Goal: Register for event/course

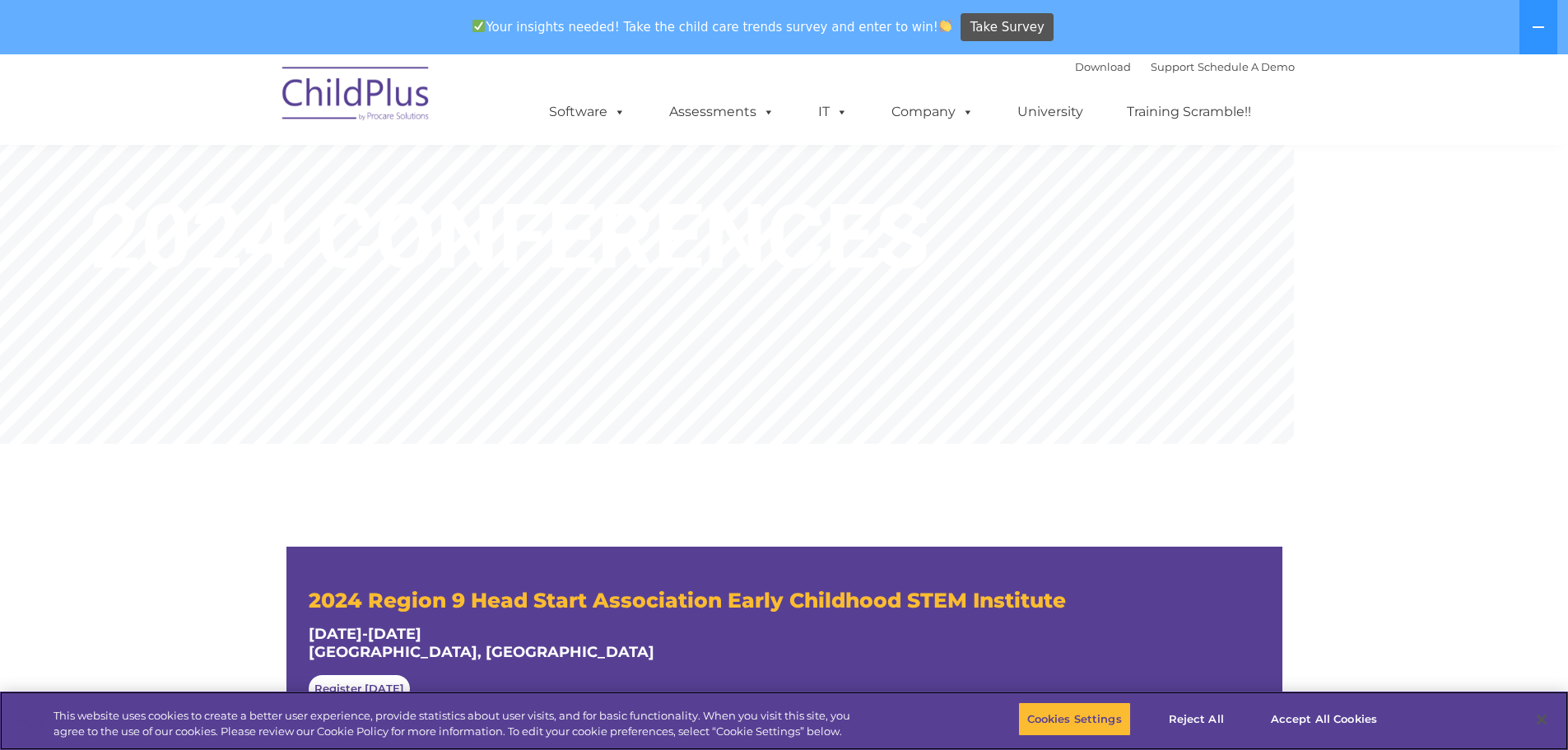
scroll to position [82, 0]
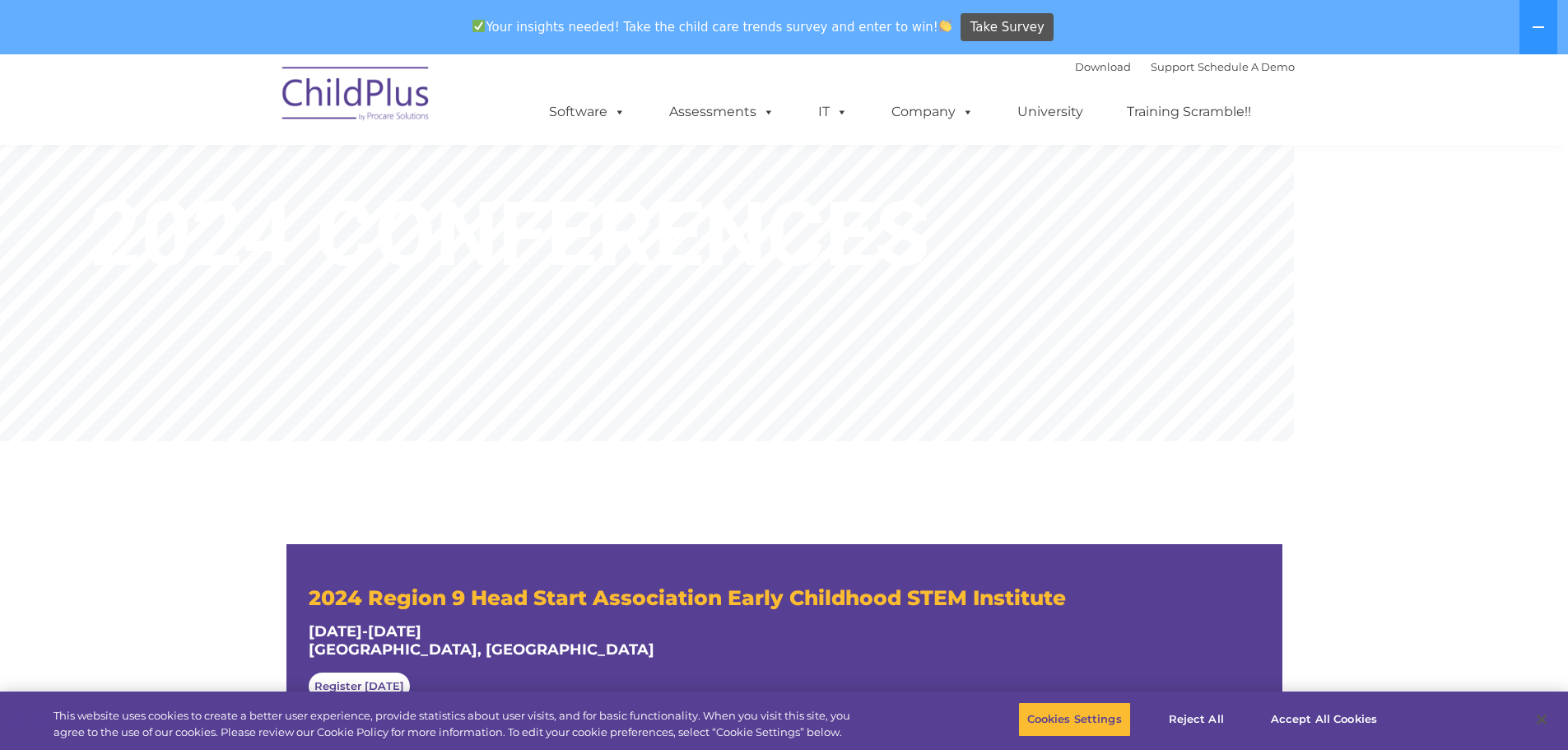
click at [346, 124] on img at bounding box center [356, 96] width 165 height 82
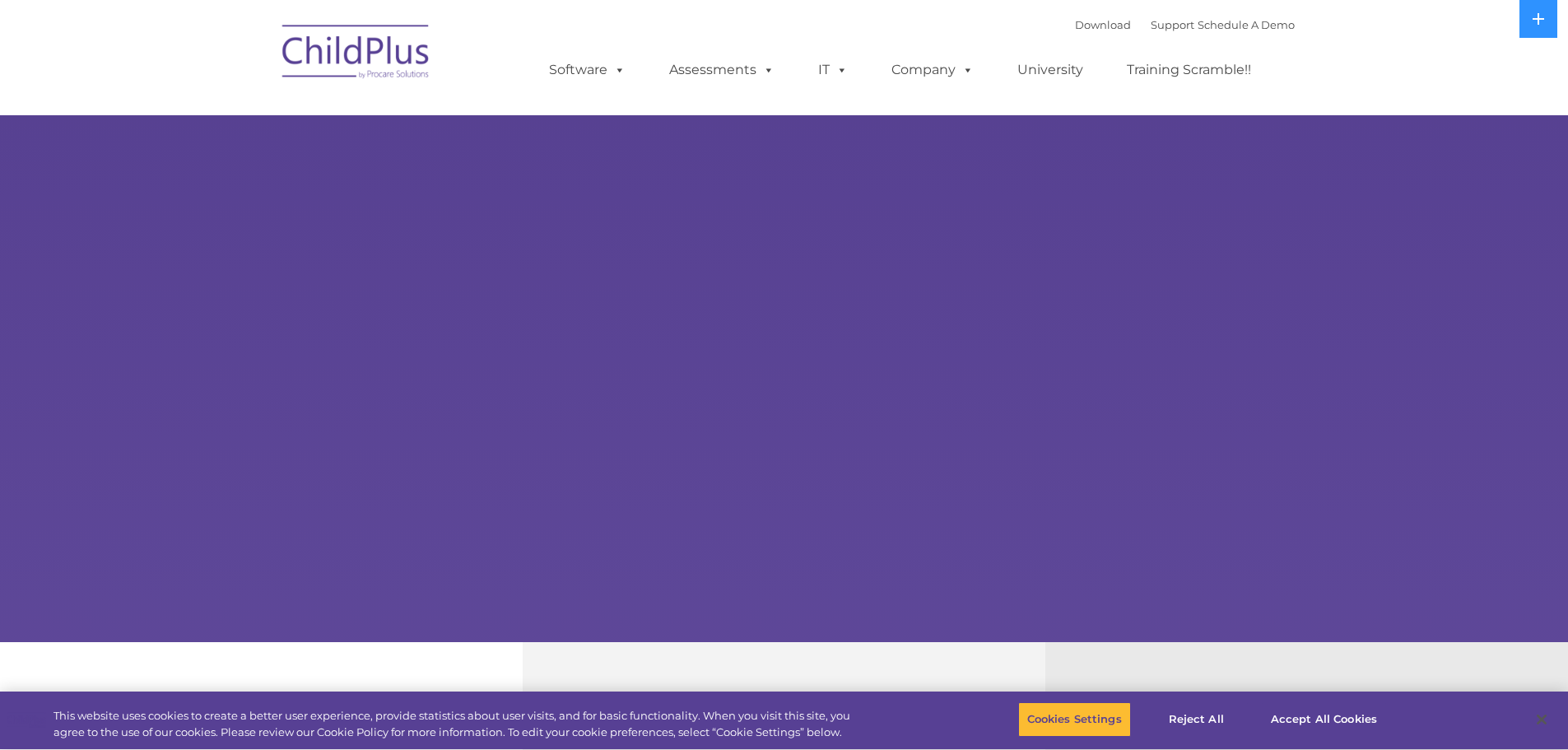
select select "MEDIUM"
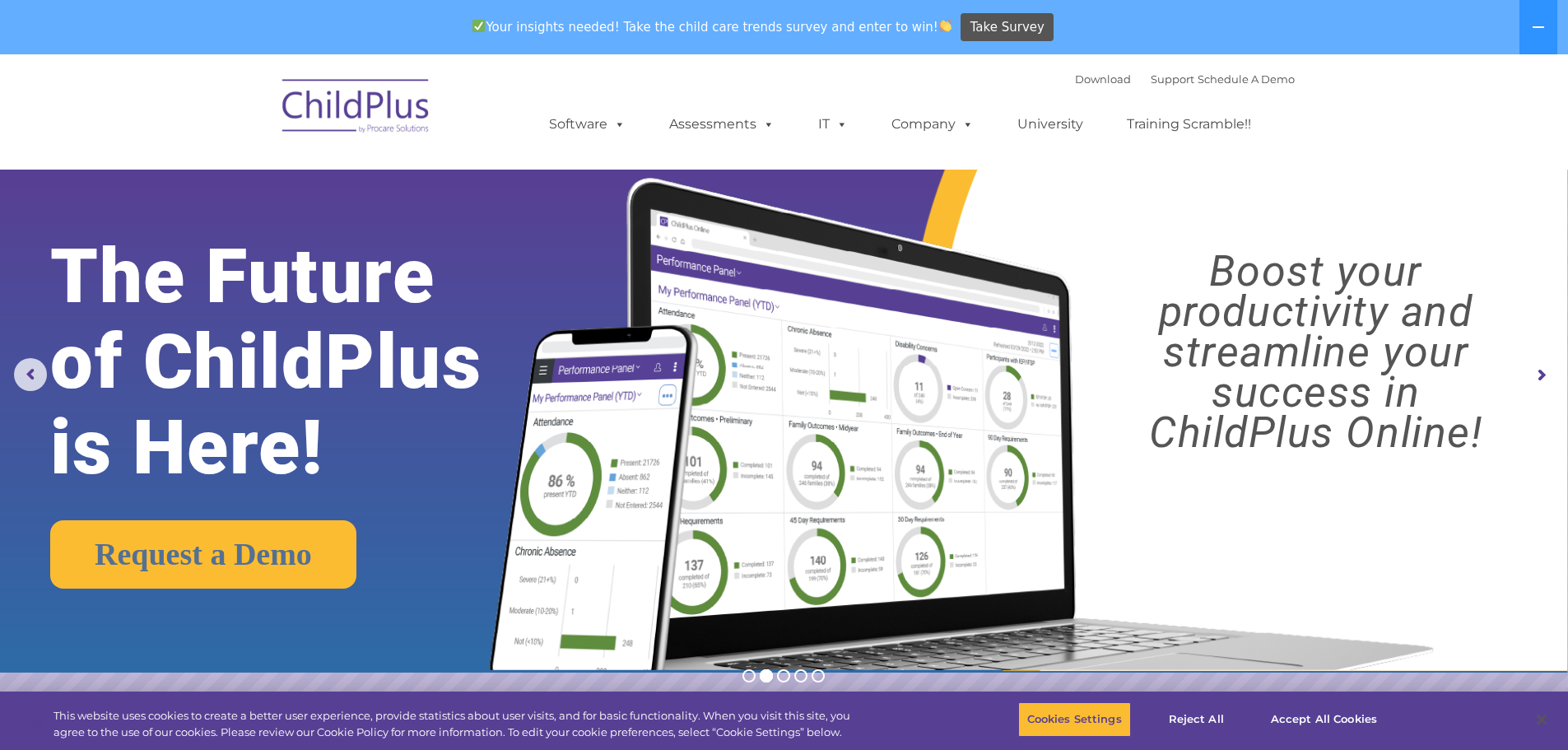
click at [1537, 372] on rs-arrow at bounding box center [1540, 375] width 33 height 33
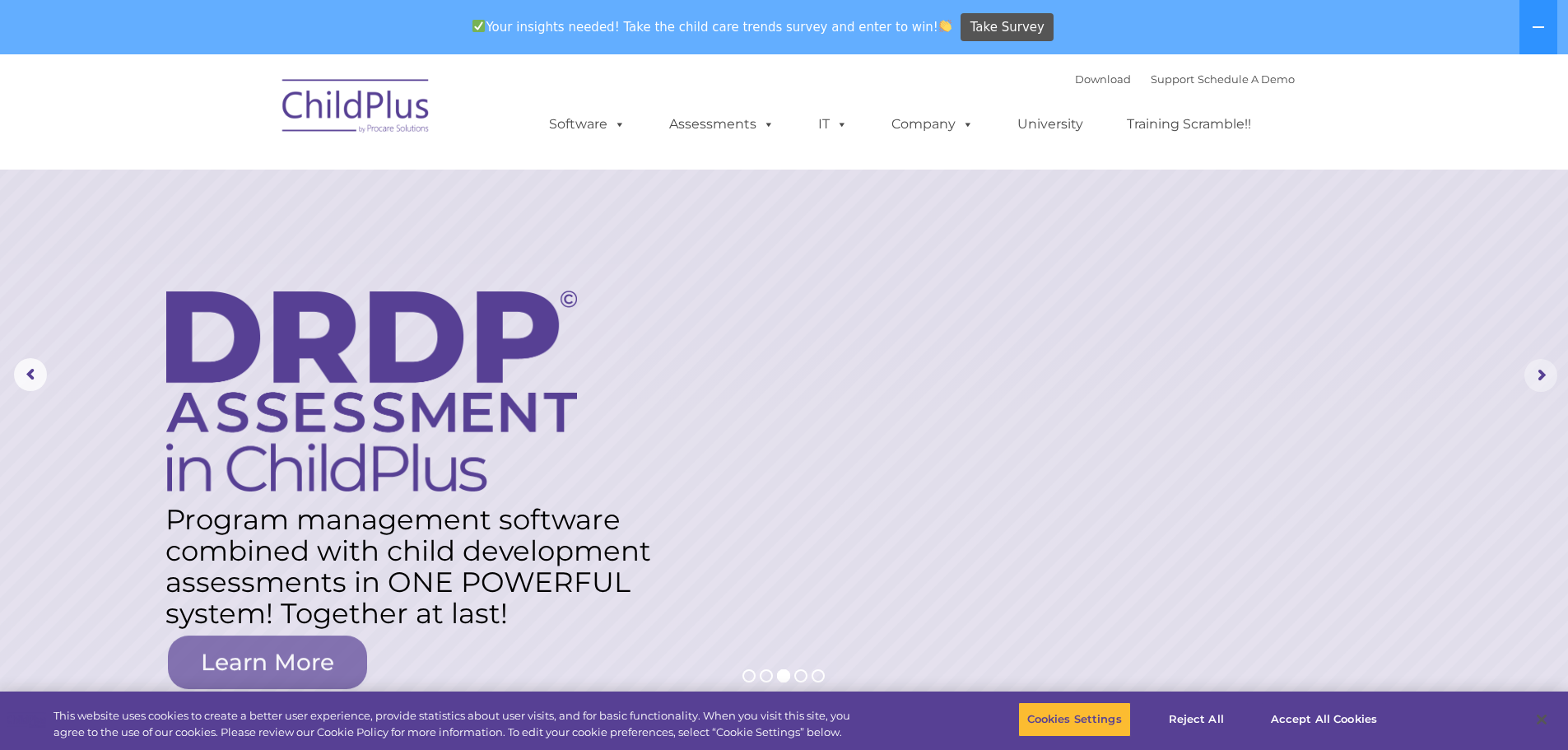
click at [1545, 378] on rs-arrow at bounding box center [1540, 375] width 33 height 33
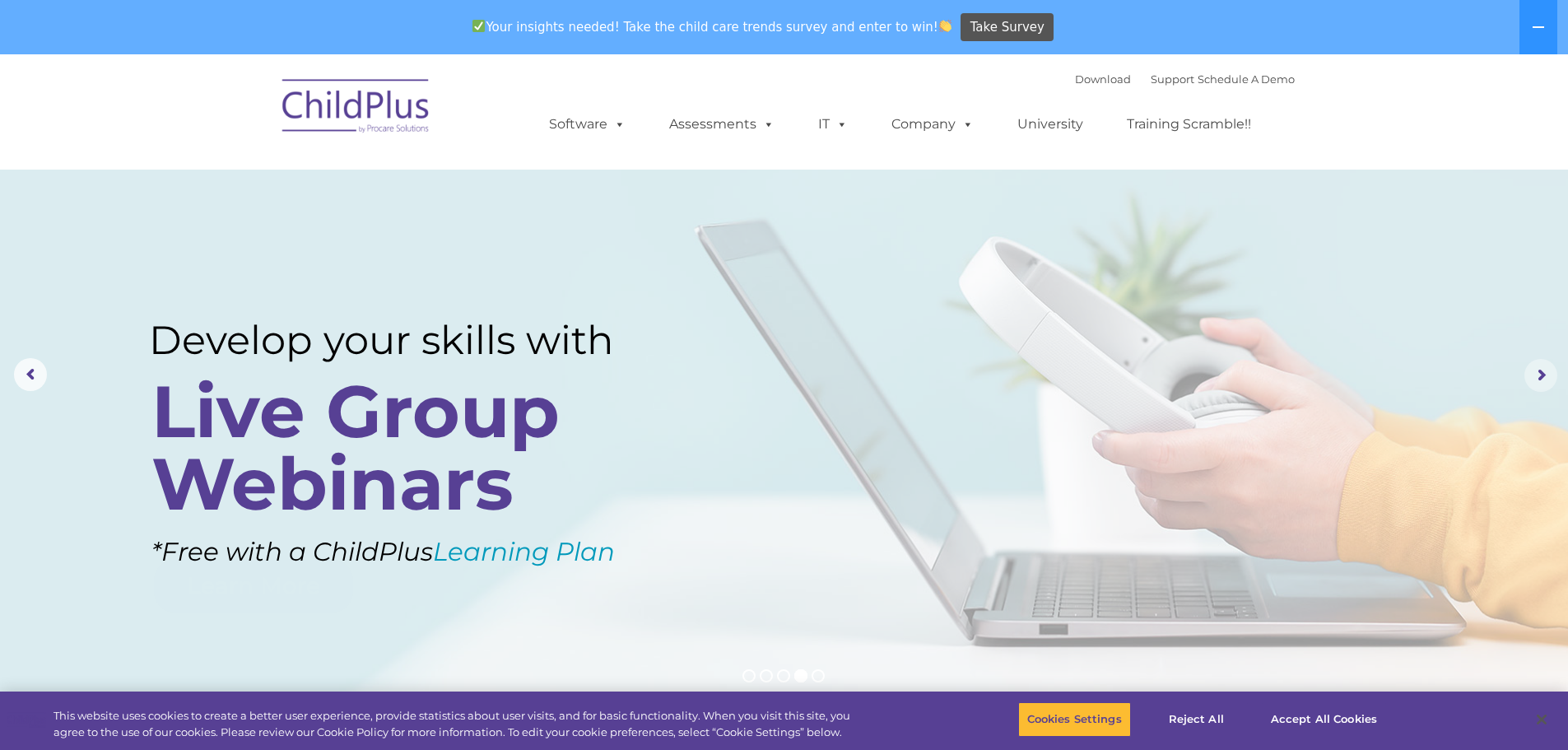
click at [1545, 378] on rs-arrow at bounding box center [1540, 375] width 33 height 33
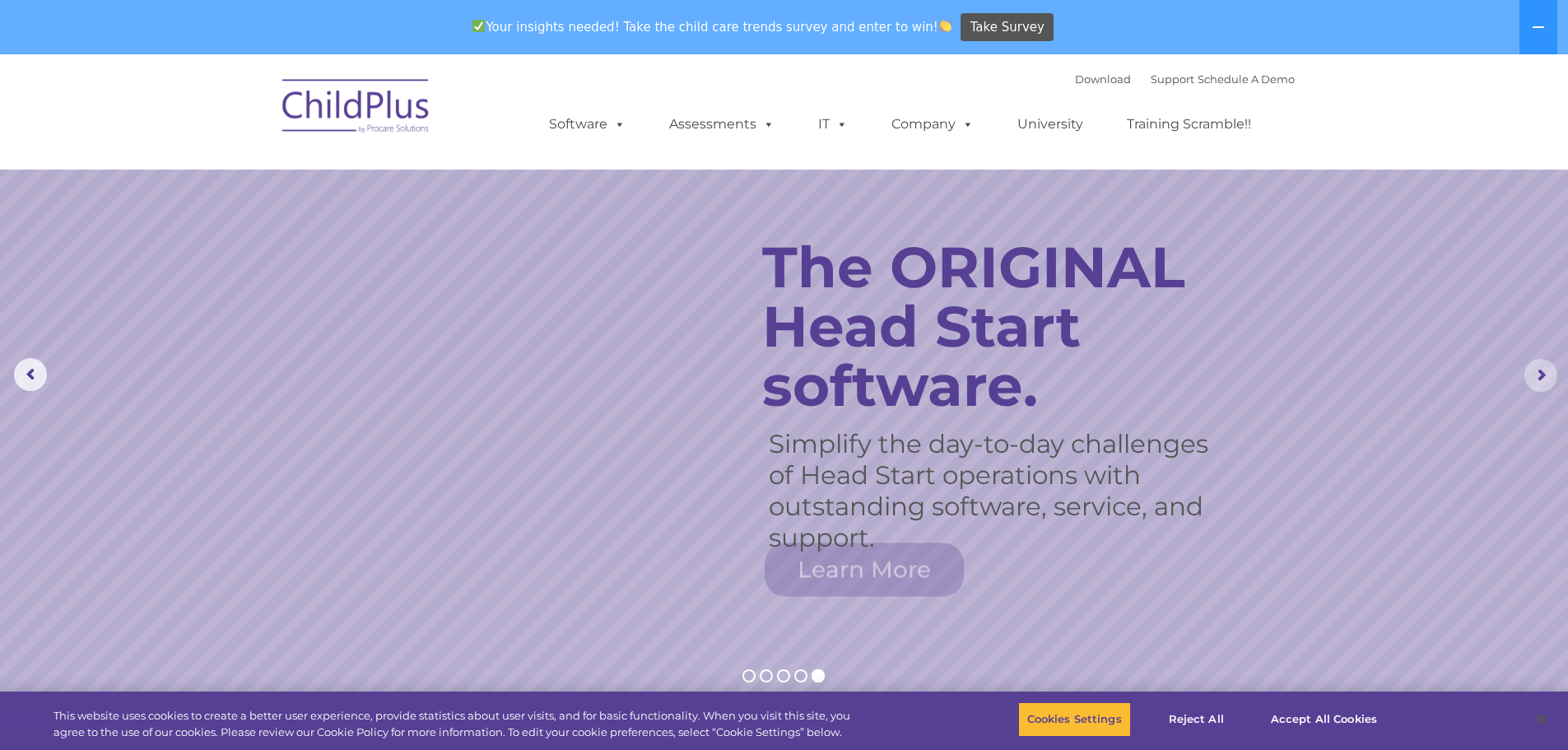
click at [1545, 378] on rs-arrow at bounding box center [1540, 375] width 33 height 33
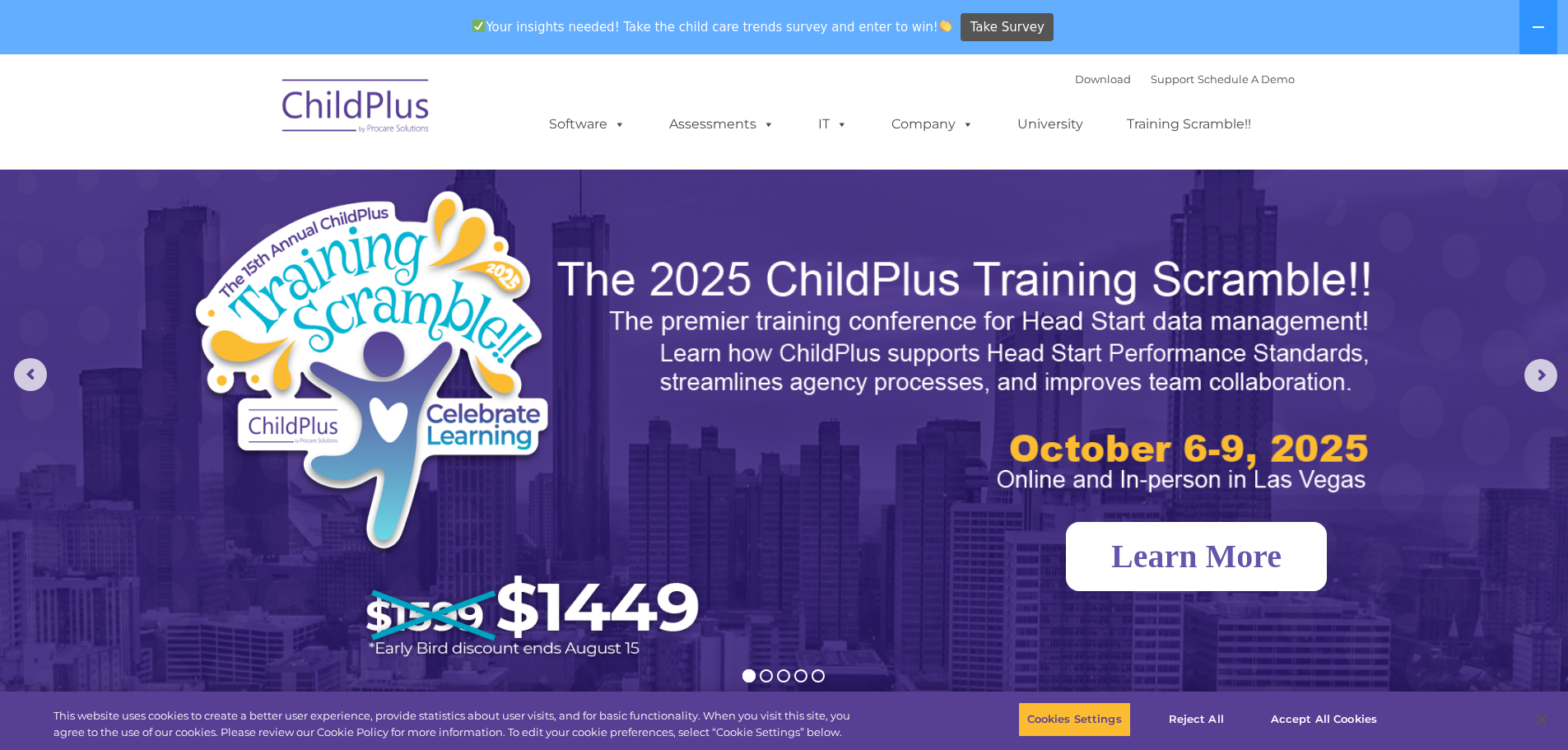
click at [1189, 571] on link "Learn More" at bounding box center [1196, 556] width 261 height 69
